Goal: Navigation & Orientation: Understand site structure

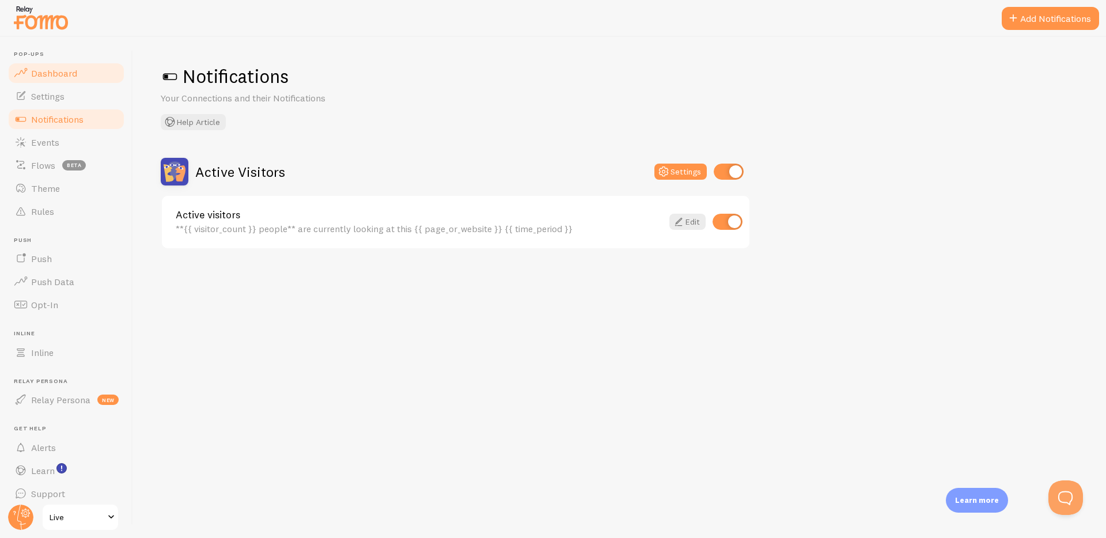
click at [45, 75] on span "Dashboard" at bounding box center [54, 73] width 46 height 12
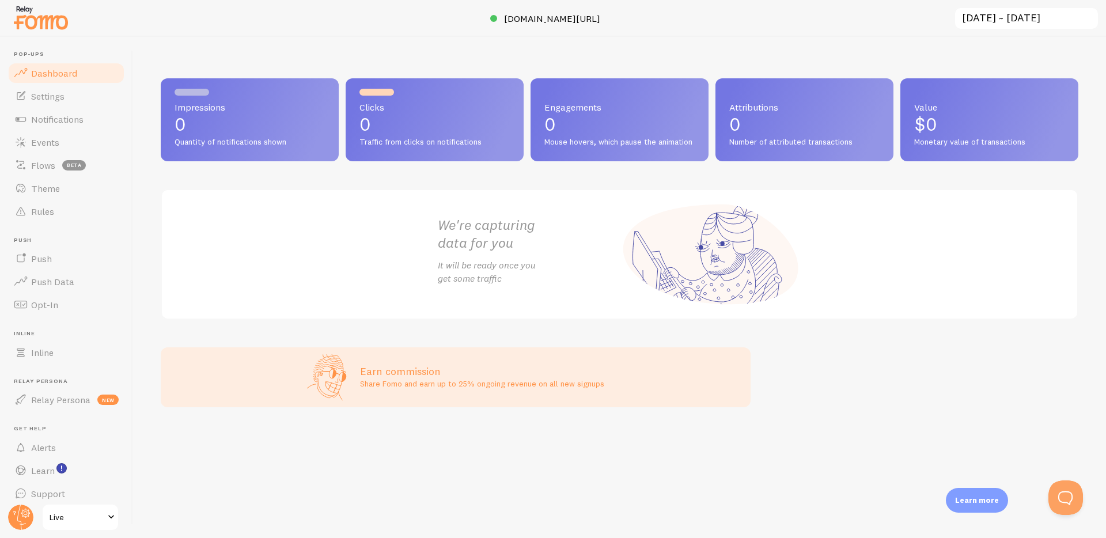
click at [54, 26] on img at bounding box center [41, 17] width 58 height 29
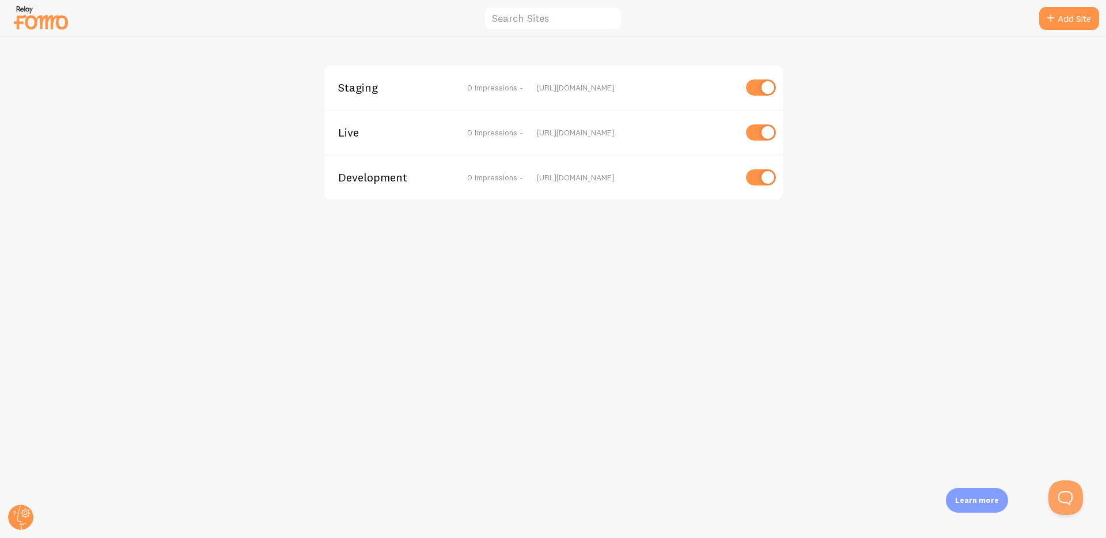
click at [355, 135] on span "Live" at bounding box center [384, 132] width 93 height 10
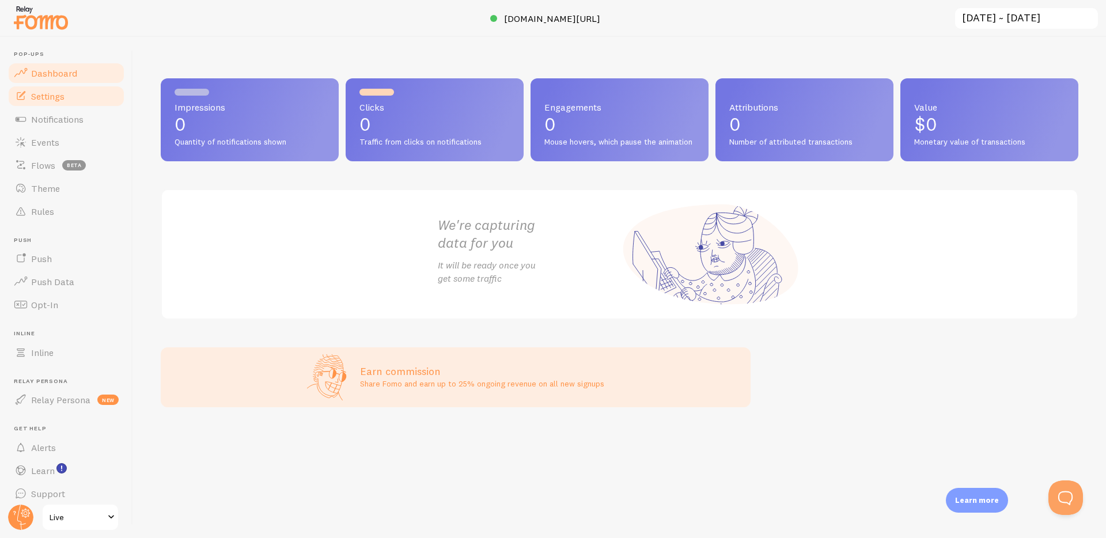
click at [46, 100] on span "Settings" at bounding box center [47, 96] width 33 height 12
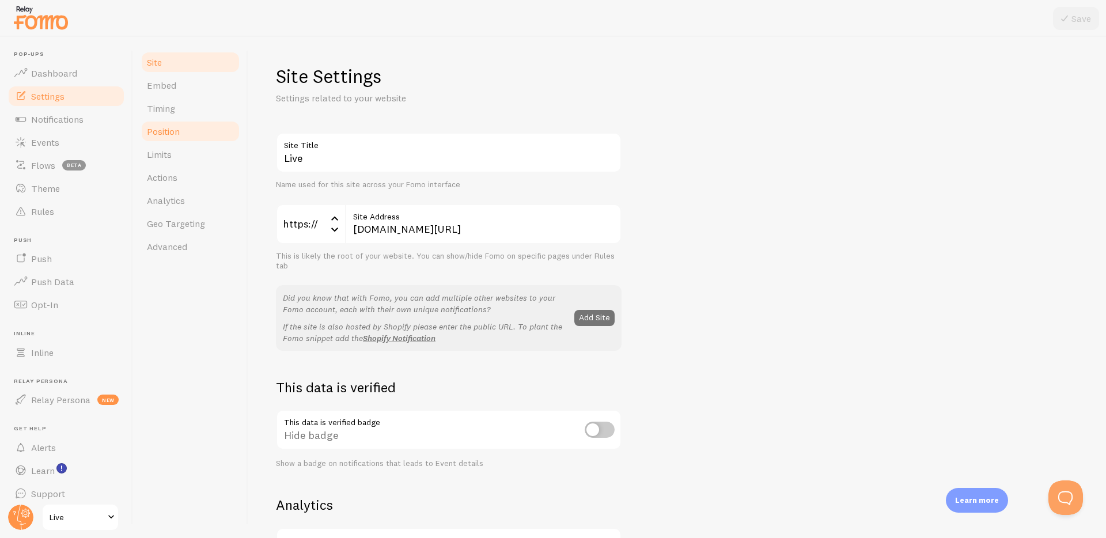
click at [200, 131] on link "Position" at bounding box center [190, 131] width 101 height 23
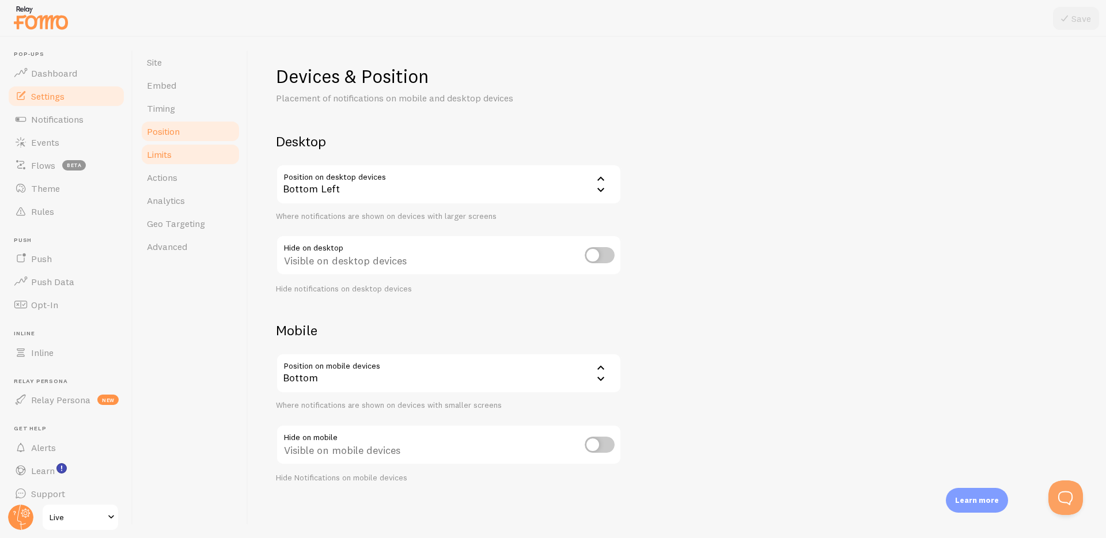
click at [198, 154] on link "Limits" at bounding box center [190, 154] width 101 height 23
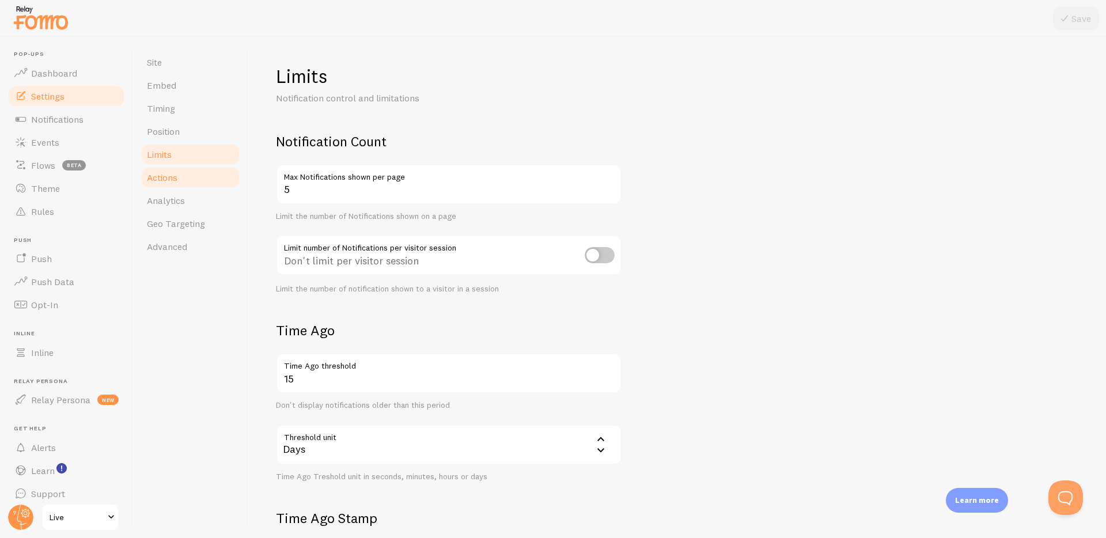
click at [195, 177] on link "Actions" at bounding box center [190, 177] width 101 height 23
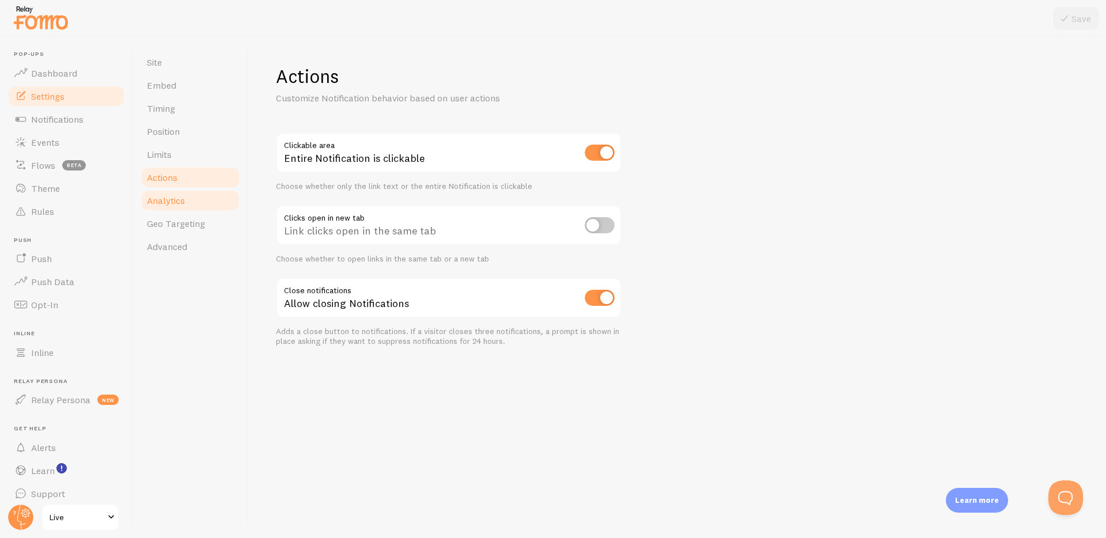
click at [192, 189] on link "Analytics" at bounding box center [190, 200] width 101 height 23
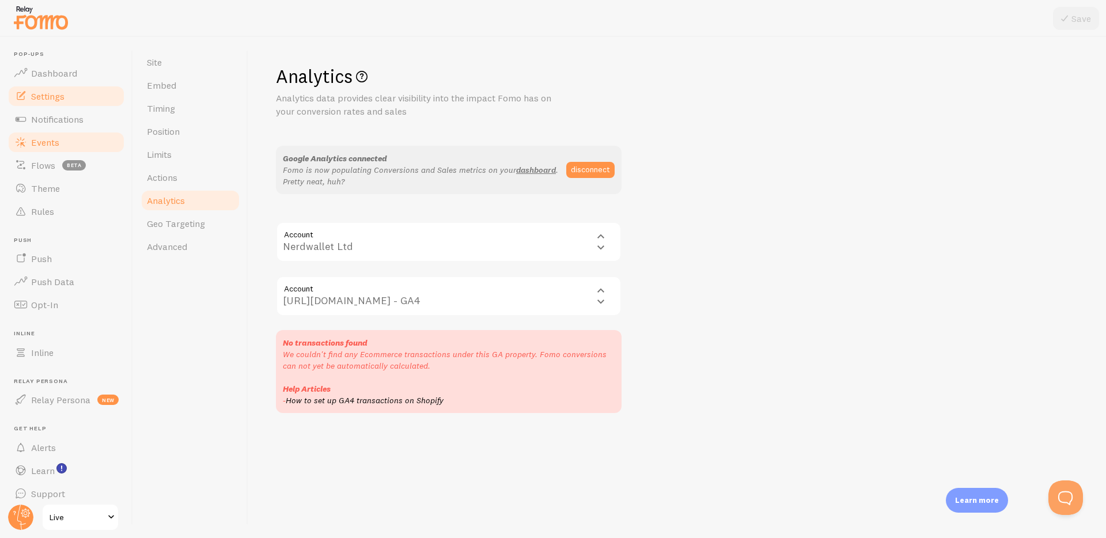
click at [41, 138] on span "Events" at bounding box center [45, 143] width 28 height 12
